Goal: Task Accomplishment & Management: Complete application form

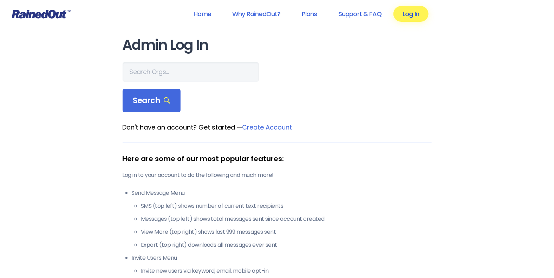
click at [411, 10] on link "Log In" at bounding box center [411, 14] width 35 height 16
click at [411, 17] on link "Log In" at bounding box center [411, 14] width 35 height 16
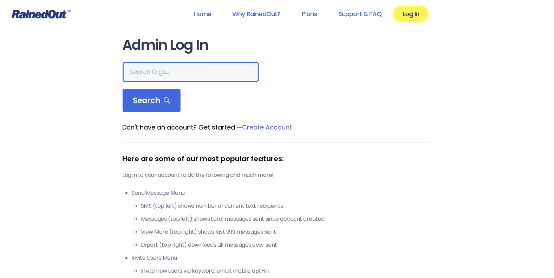
click at [159, 75] on input "text" at bounding box center [191, 72] width 136 height 20
type input "Pawtucket Slaterettes"
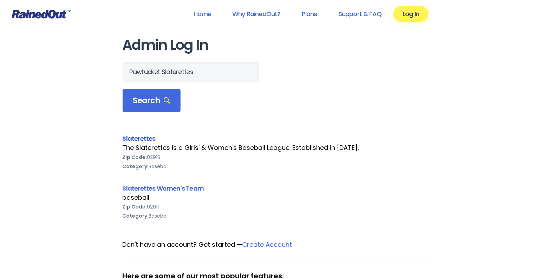
click at [143, 138] on link "Slaterettes" at bounding box center [139, 138] width 33 height 9
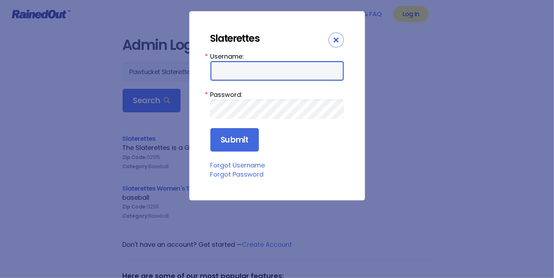
click at [241, 73] on input "Username:" at bounding box center [278, 71] width 134 height 20
type input "BJRado"
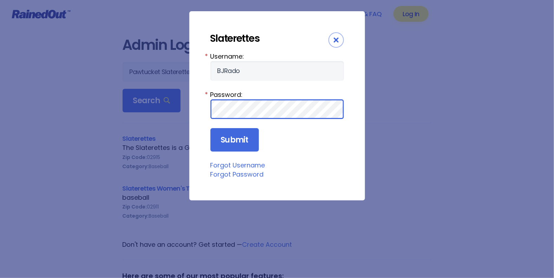
click at [211, 128] on input "Submit" at bounding box center [235, 140] width 49 height 24
